Goal: Information Seeking & Learning: Learn about a topic

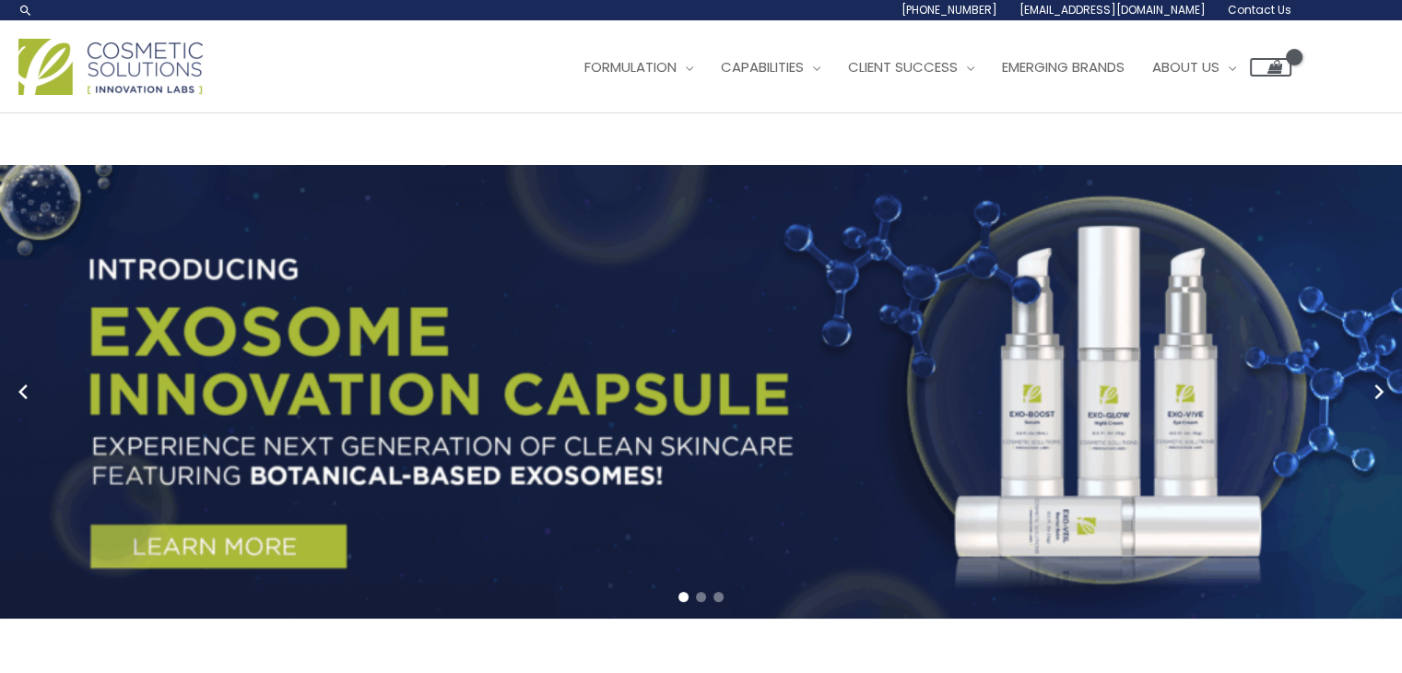
click at [84, 99] on div "Main Menu Formulation Menu Toggle Research and Innovation Market Ready Formulas…" at bounding box center [654, 66] width 1273 height 65
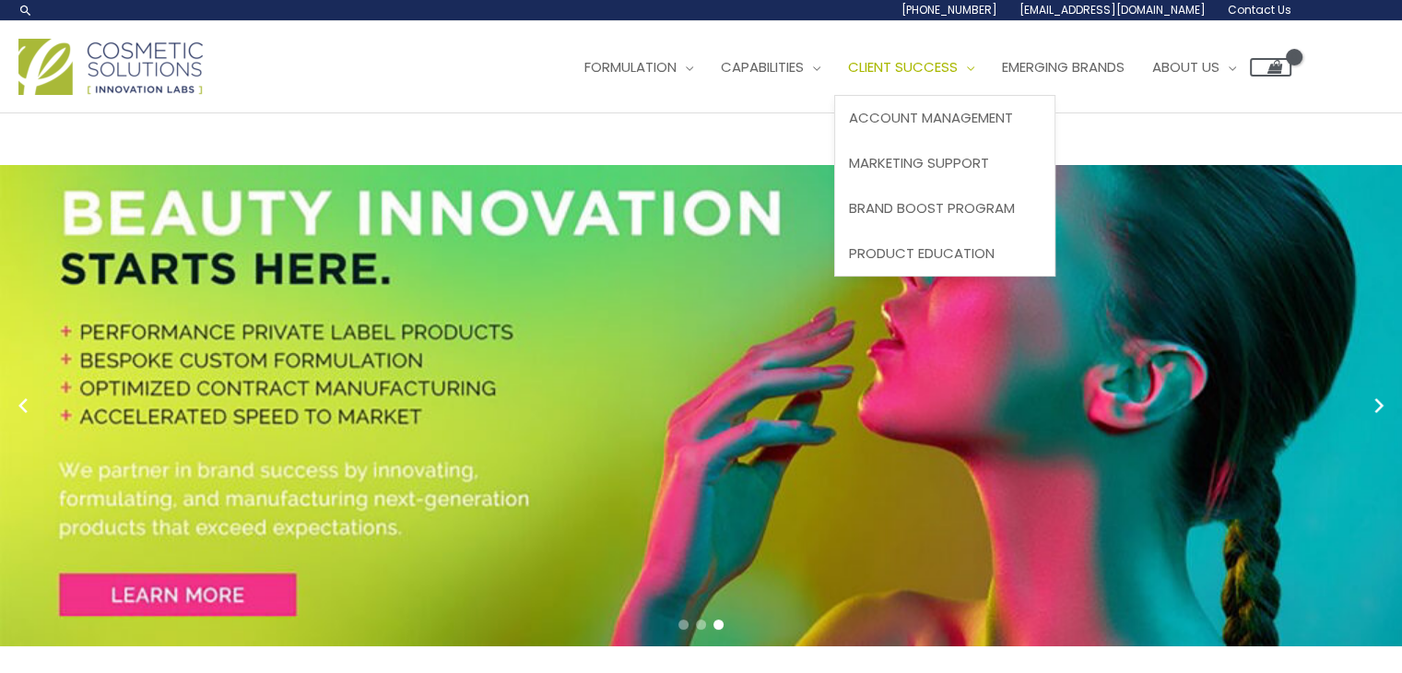
click at [848, 77] on span "Client Success" at bounding box center [903, 66] width 110 height 19
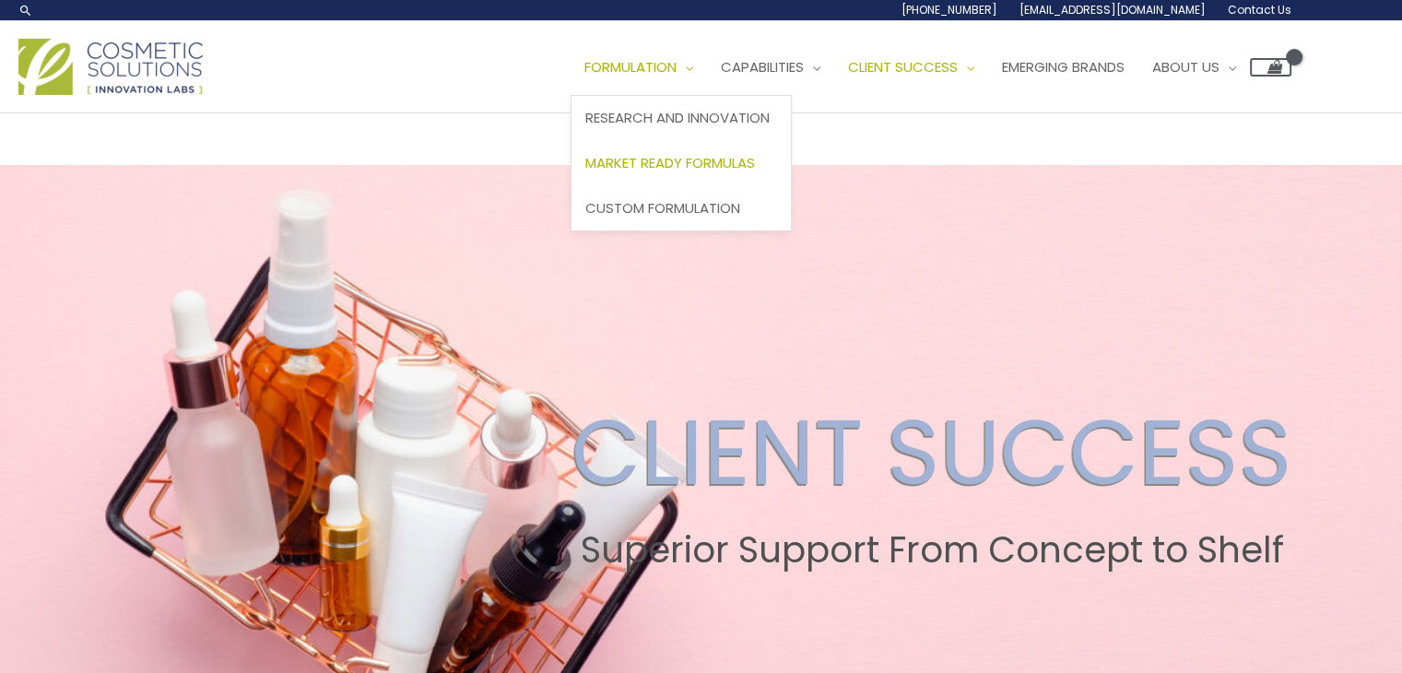
click at [586, 172] on span "Market Ready Formulas" at bounding box center [671, 162] width 170 height 19
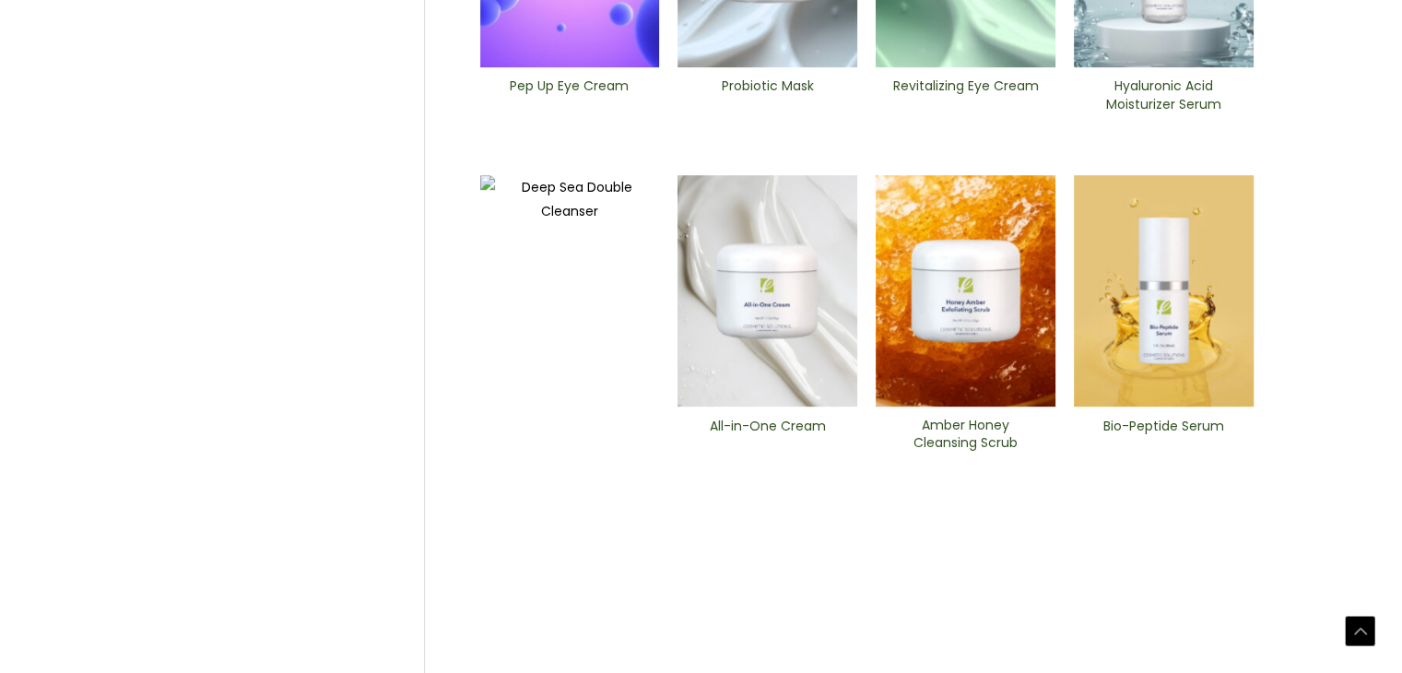
scroll to position [1014, 0]
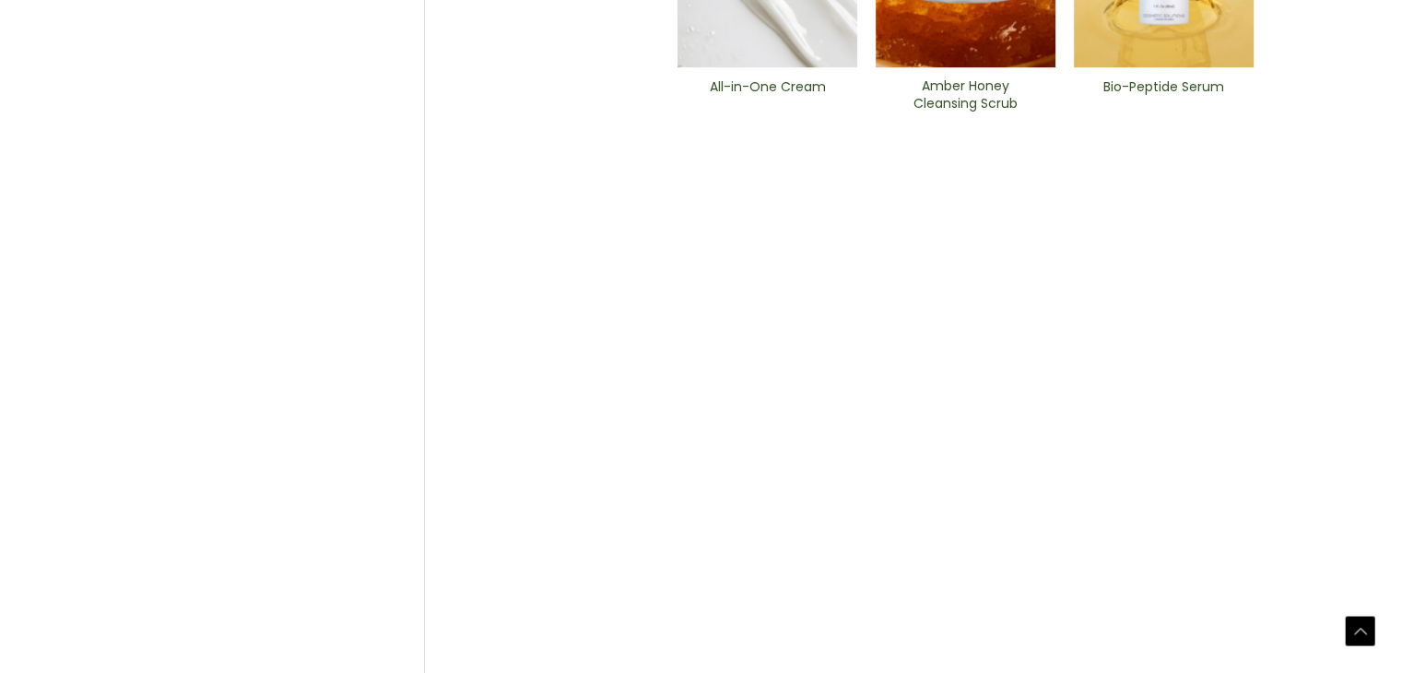
scroll to position [1099, 0]
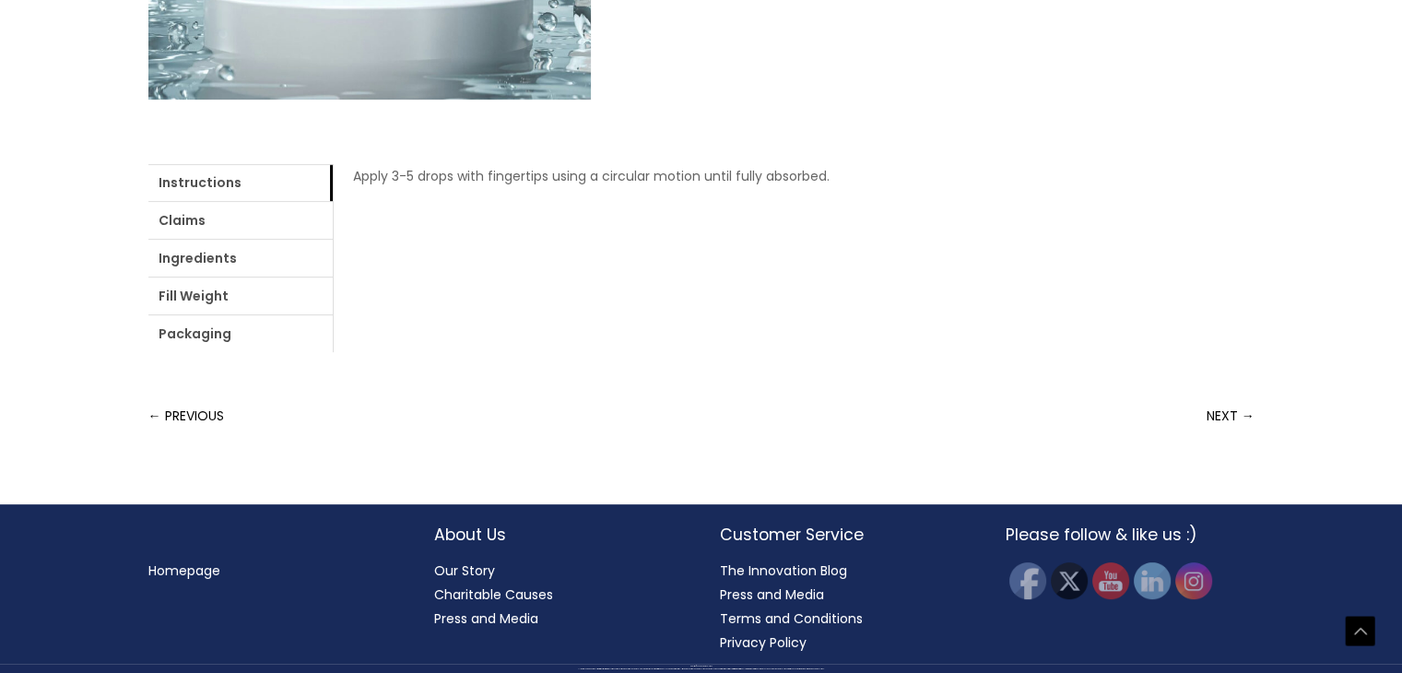
scroll to position [999, 0]
click at [333, 277] on link "Ingredients" at bounding box center [240, 258] width 184 height 37
click at [171, 201] on link "Instructions" at bounding box center [240, 182] width 184 height 37
click at [333, 277] on link "Ingredients" at bounding box center [240, 258] width 184 height 37
click at [333, 299] on link "Fill Weight" at bounding box center [240, 296] width 184 height 37
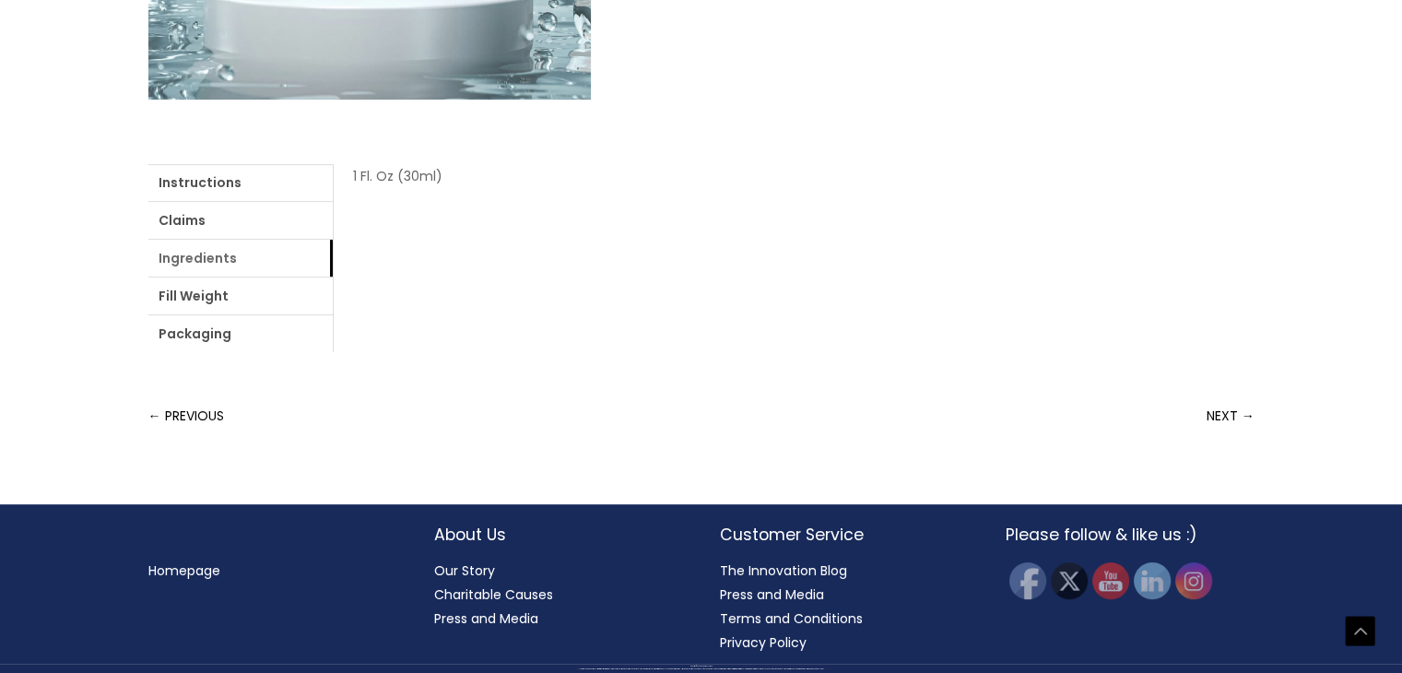
click at [310, 277] on link "Ingredients" at bounding box center [240, 258] width 184 height 37
click at [333, 315] on link "Packaging" at bounding box center [240, 333] width 184 height 37
click at [333, 277] on link "Ingredients" at bounding box center [240, 258] width 184 height 37
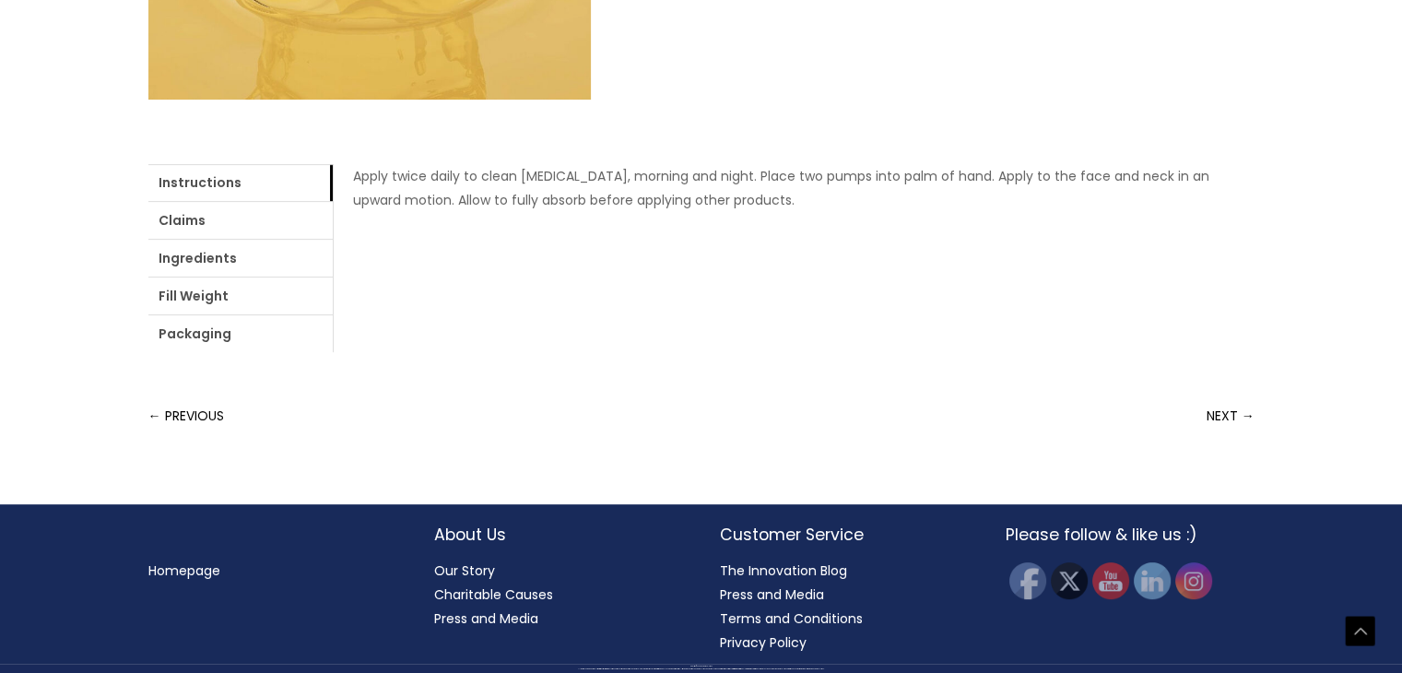
scroll to position [830, 0]
click at [243, 239] on link "Claims" at bounding box center [240, 220] width 184 height 37
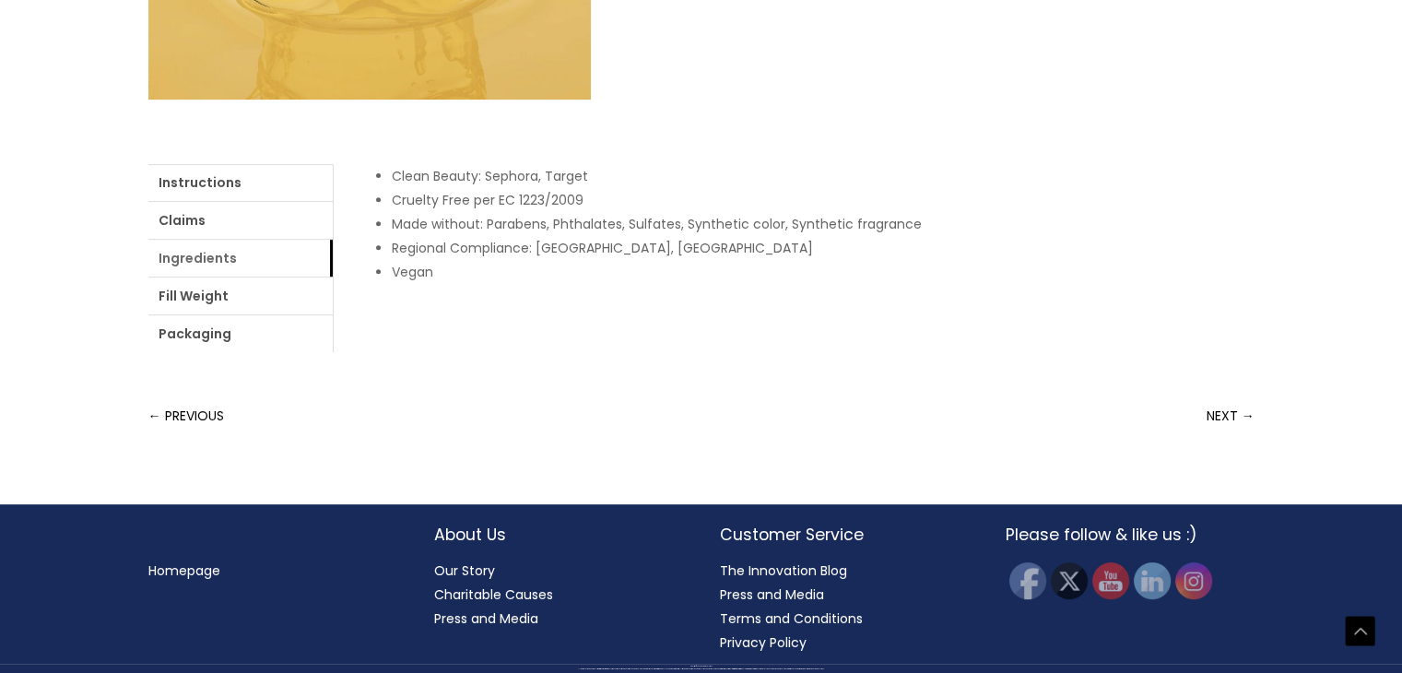
click at [333, 277] on link "Ingredients" at bounding box center [240, 258] width 184 height 37
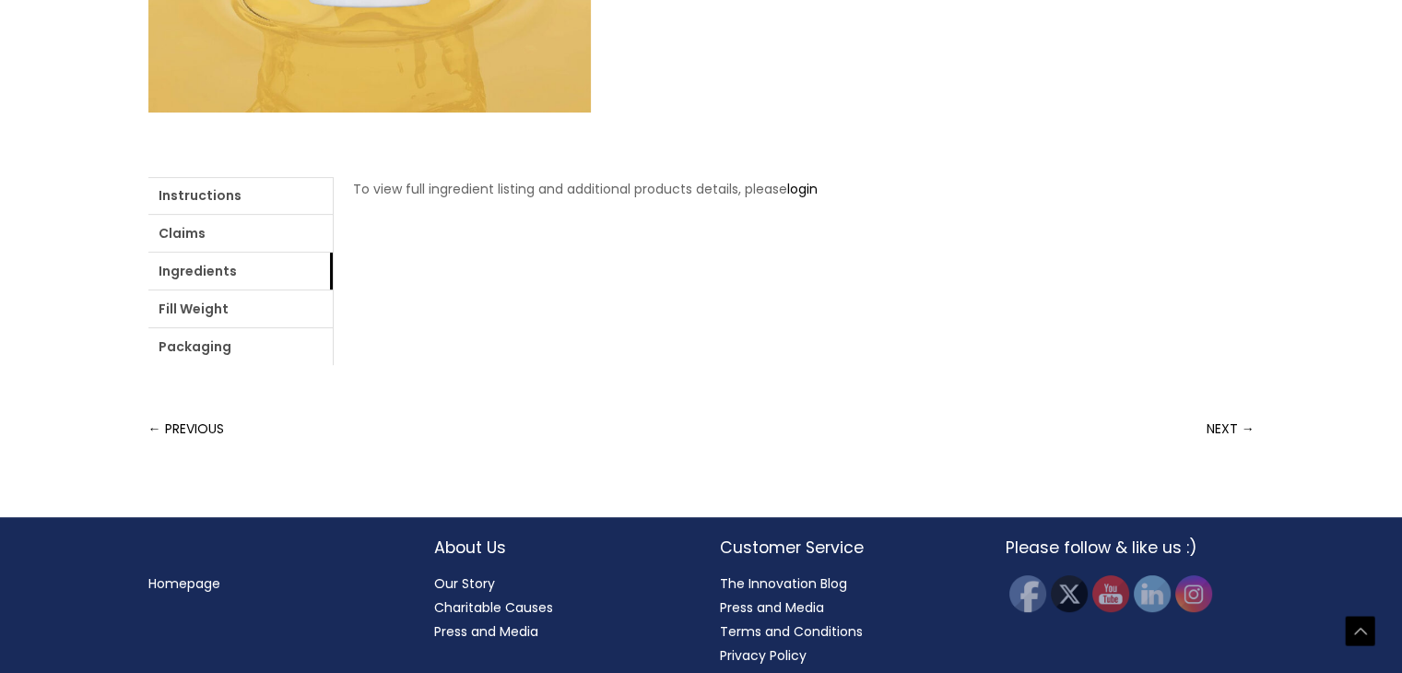
scroll to position [630, 0]
